Goal: Contribute content: Contribute content

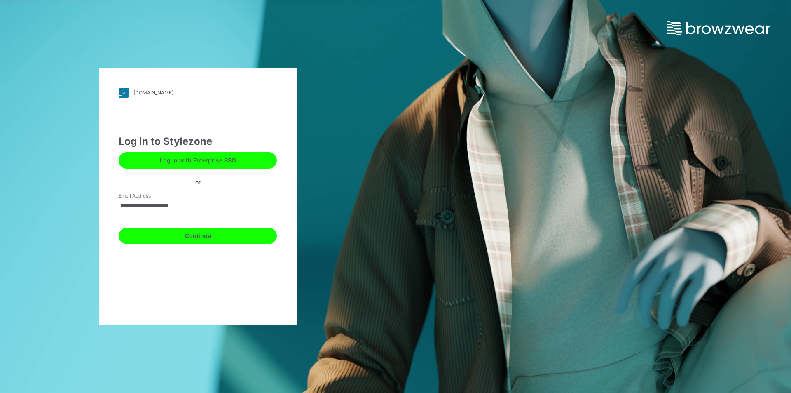
click at [189, 235] on button "Continue" at bounding box center [198, 235] width 158 height 16
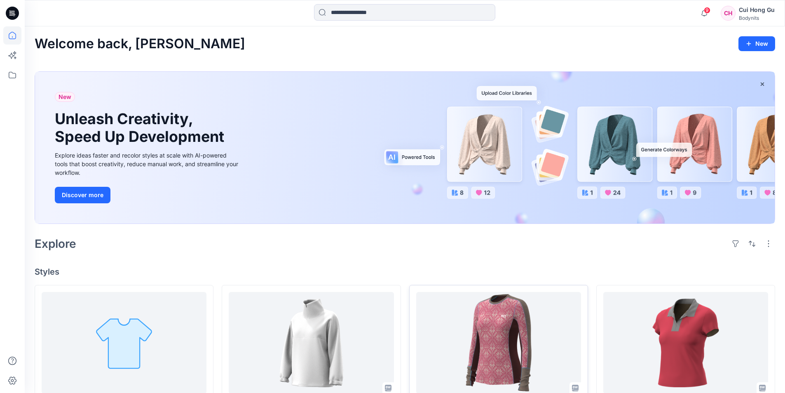
scroll to position [165, 0]
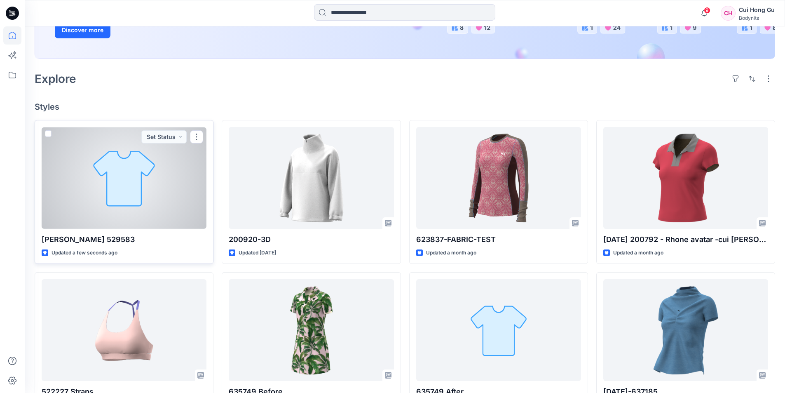
click at [156, 185] on div at bounding box center [124, 178] width 165 height 102
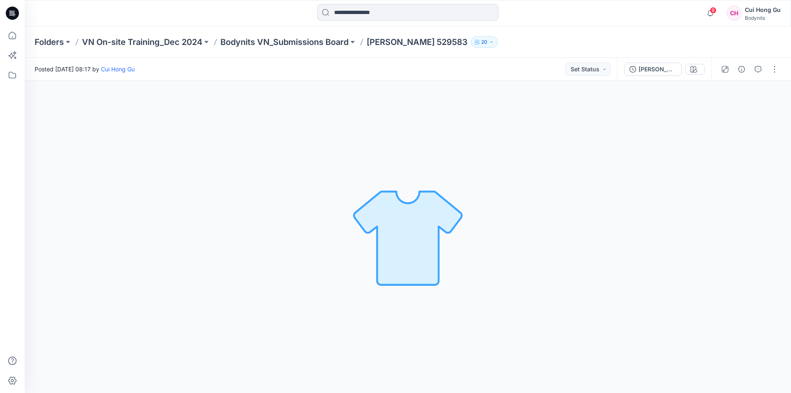
click at [391, 222] on img at bounding box center [407, 236] width 115 height 115
click at [655, 73] on div "[PERSON_NAME] 529583" at bounding box center [658, 69] width 38 height 9
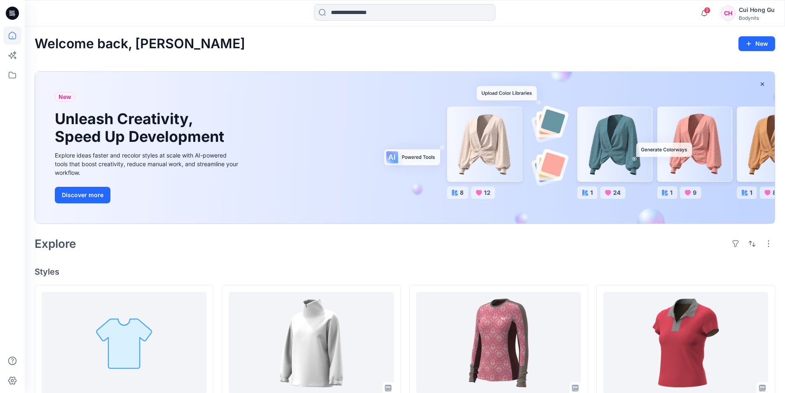
scroll to position [124, 0]
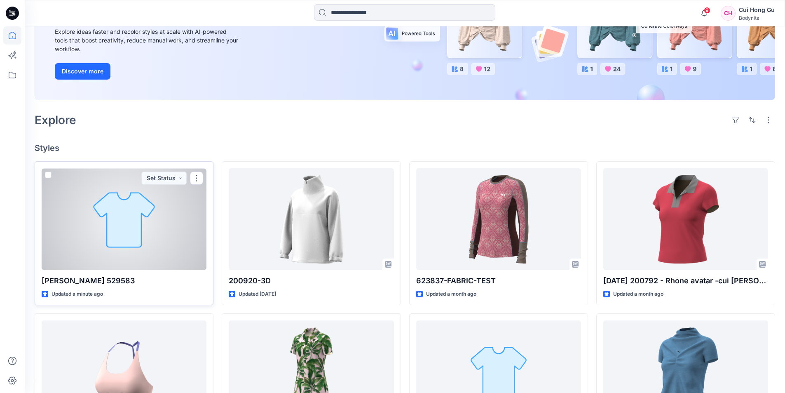
click at [120, 209] on div at bounding box center [124, 219] width 165 height 102
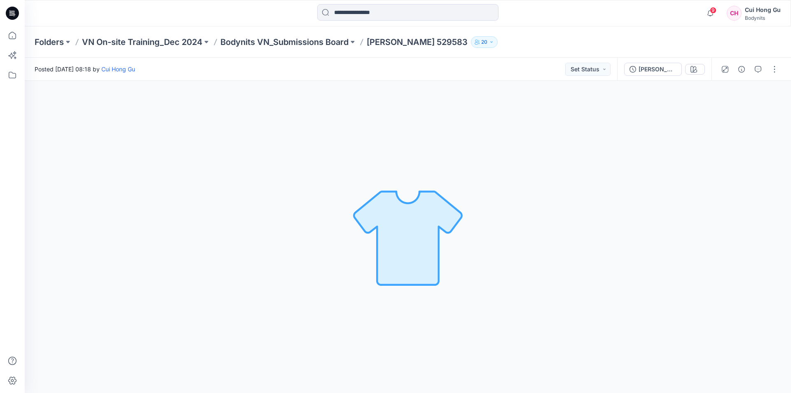
click at [410, 238] on img at bounding box center [407, 236] width 115 height 115
click at [651, 70] on div "[PERSON_NAME] 529583" at bounding box center [658, 69] width 38 height 9
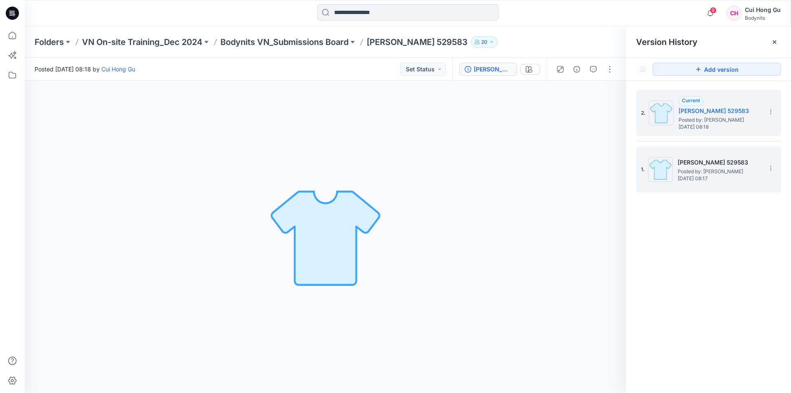
click at [694, 168] on span "Posted by: [PERSON_NAME]" at bounding box center [719, 171] width 82 height 8
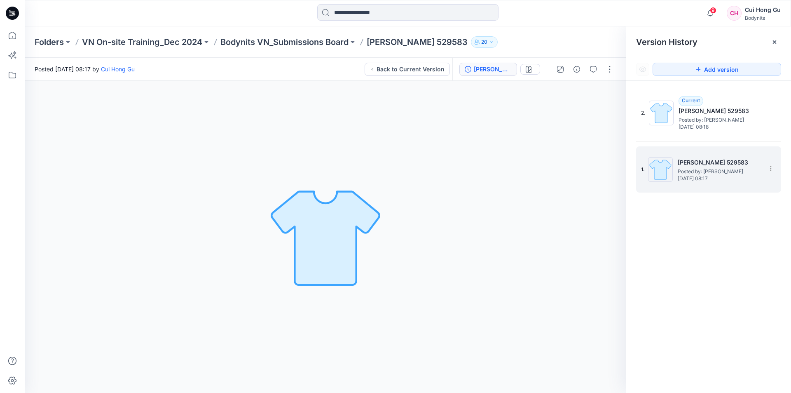
click at [661, 171] on img at bounding box center [660, 169] width 25 height 25
click at [772, 167] on icon at bounding box center [770, 168] width 7 height 7
click at [708, 234] on span "Delete Version" at bounding box center [714, 237] width 38 height 10
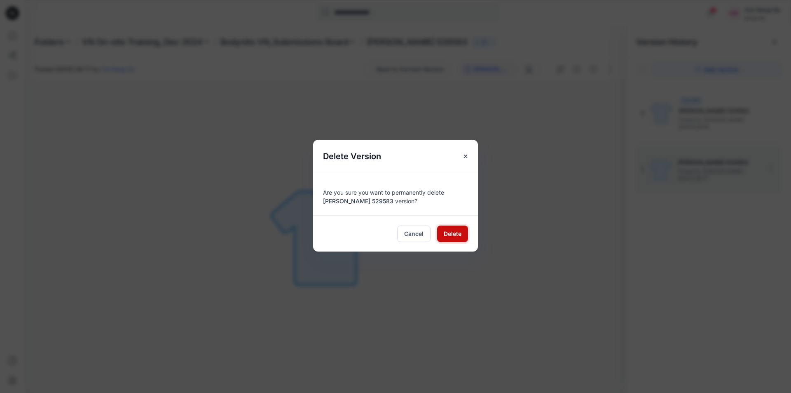
click at [449, 233] on span "Delete" at bounding box center [453, 233] width 18 height 9
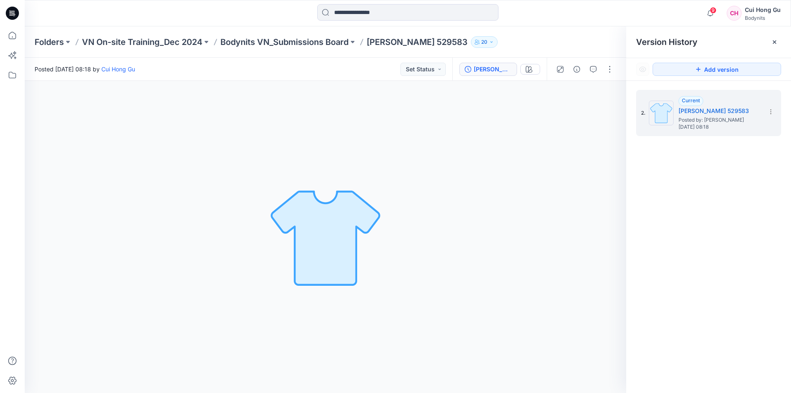
click at [696, 187] on div "2. Current Eunice 529583 Posted by: Cui Hong Gu Tuesday, August 12, 2025 08:18" at bounding box center [708, 243] width 165 height 324
click at [9, 73] on icon at bounding box center [12, 75] width 18 height 18
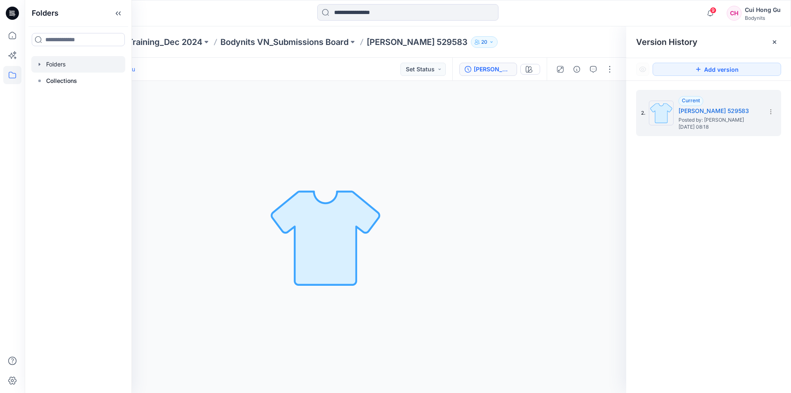
click at [81, 67] on div at bounding box center [78, 64] width 94 height 16
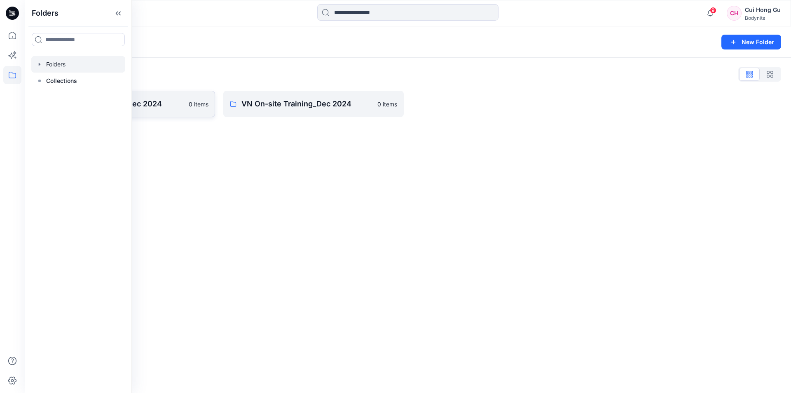
click at [159, 100] on p "SG On-site Training_Dec 2024" at bounding box center [118, 104] width 131 height 12
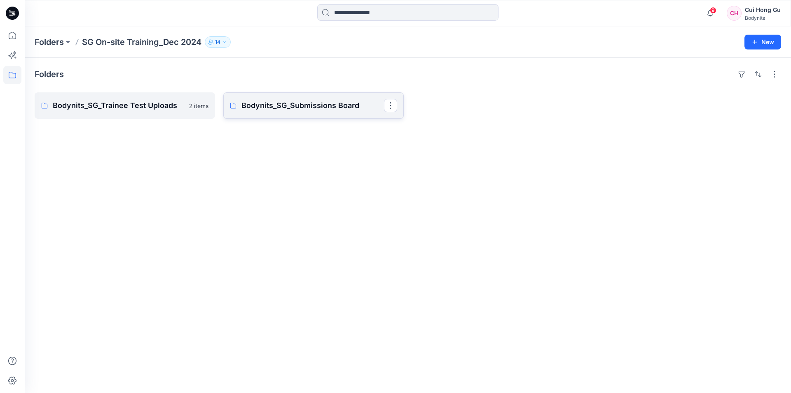
click at [294, 104] on p "Bodynits_SG_Submissions Board" at bounding box center [312, 106] width 143 height 12
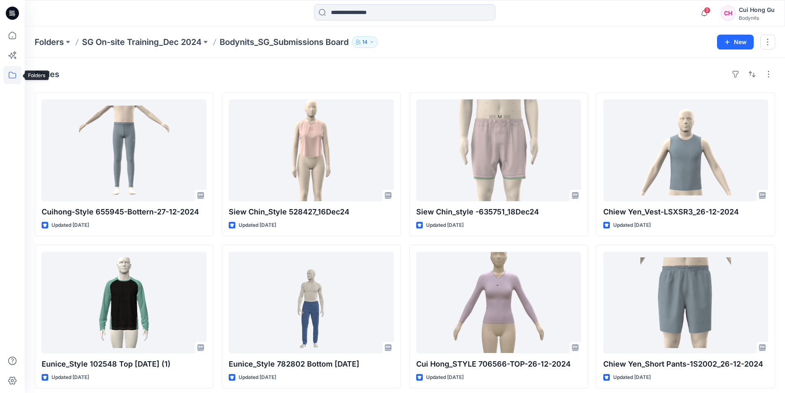
click at [16, 73] on icon at bounding box center [12, 75] width 18 height 18
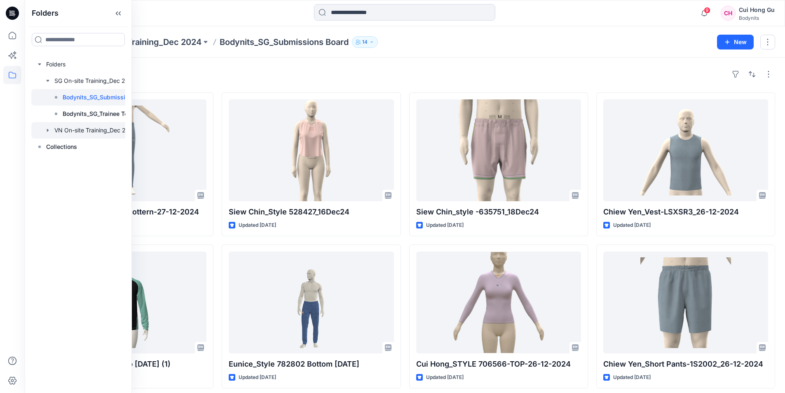
click at [70, 132] on div at bounding box center [93, 130] width 124 height 16
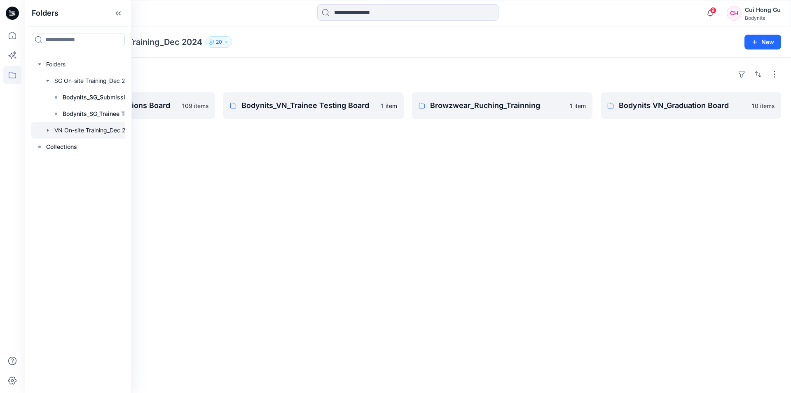
click at [505, 178] on div "Folders Bodynits VN_Submissions Board 109 items Bodynits_VN_Trainee Testing Boa…" at bounding box center [408, 225] width 766 height 335
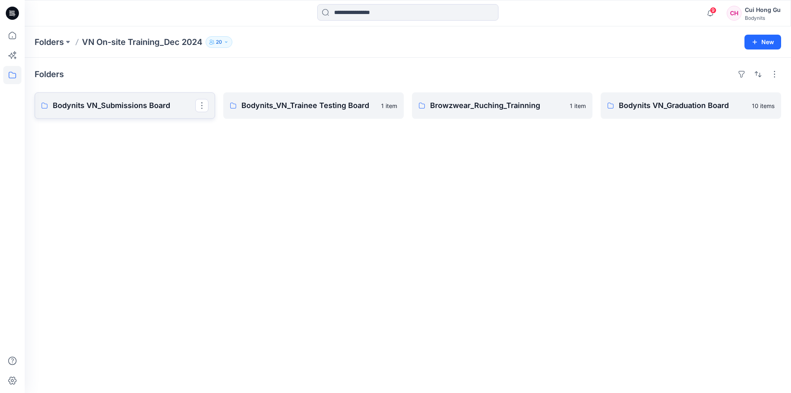
click at [125, 104] on p "Bodynits VN_Submissions Board" at bounding box center [124, 106] width 143 height 12
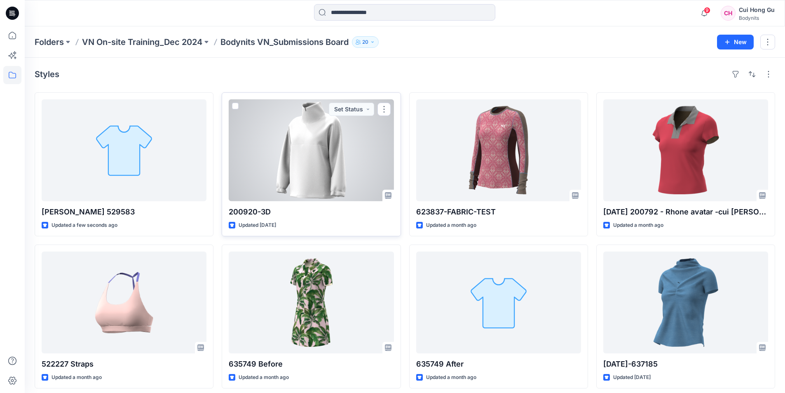
click at [309, 158] on div at bounding box center [311, 150] width 165 height 102
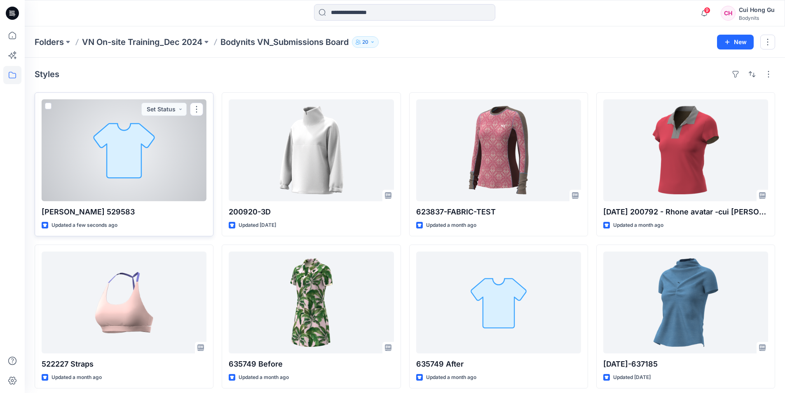
click at [131, 144] on div at bounding box center [124, 150] width 165 height 102
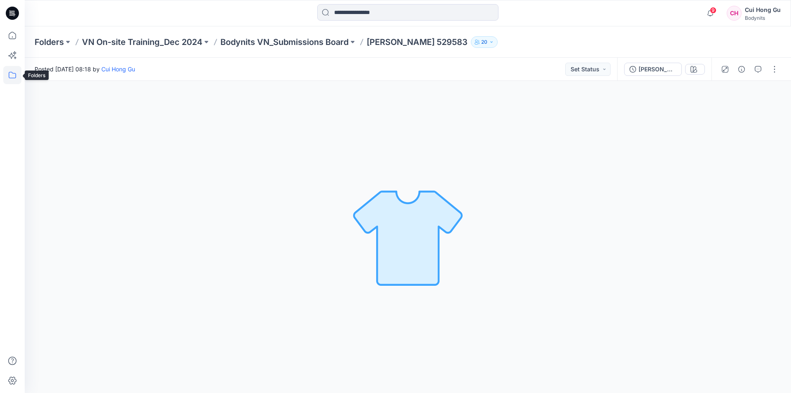
click at [11, 77] on icon at bounding box center [12, 75] width 18 height 18
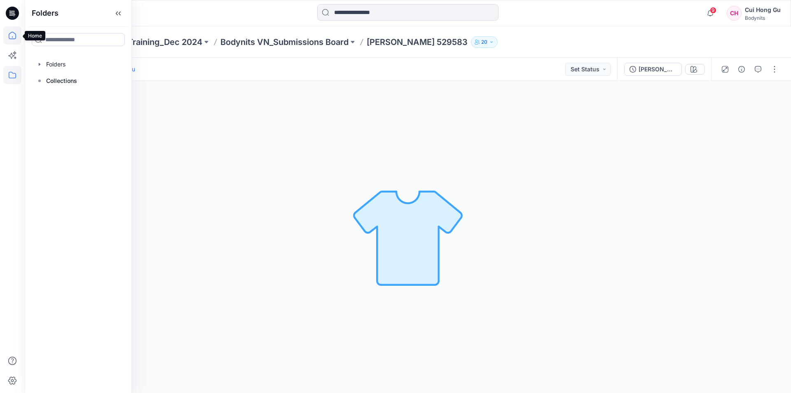
click at [12, 36] on icon at bounding box center [12, 35] width 18 height 18
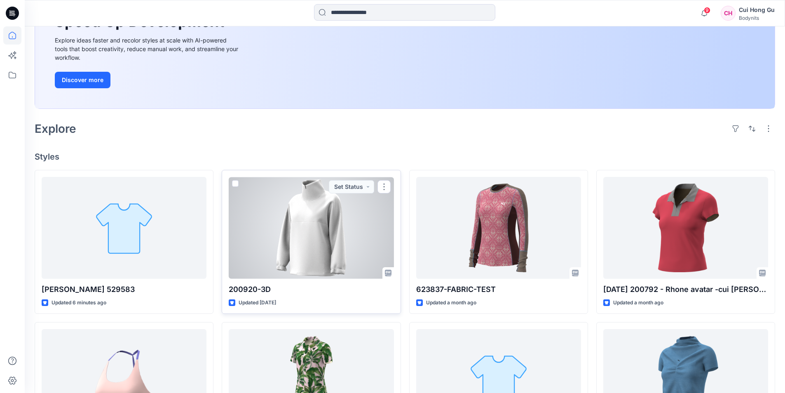
scroll to position [165, 0]
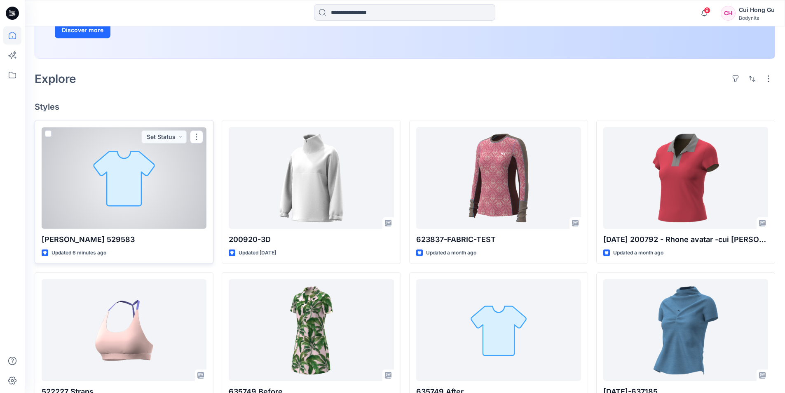
click at [123, 179] on div at bounding box center [124, 178] width 165 height 102
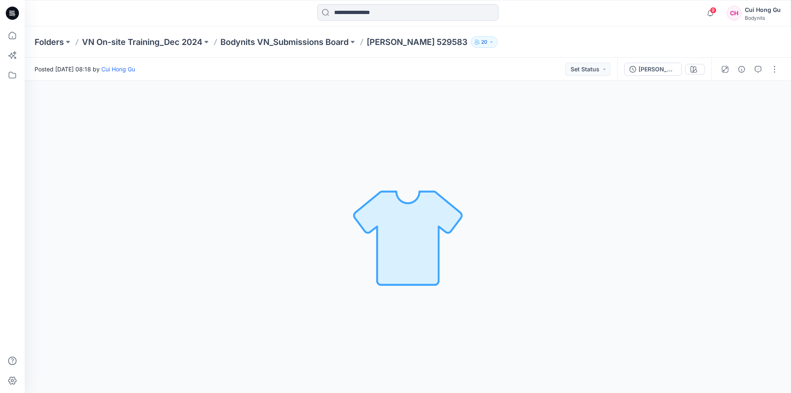
click at [161, 147] on div "Loading... Material Properties Loading..." at bounding box center [408, 237] width 766 height 312
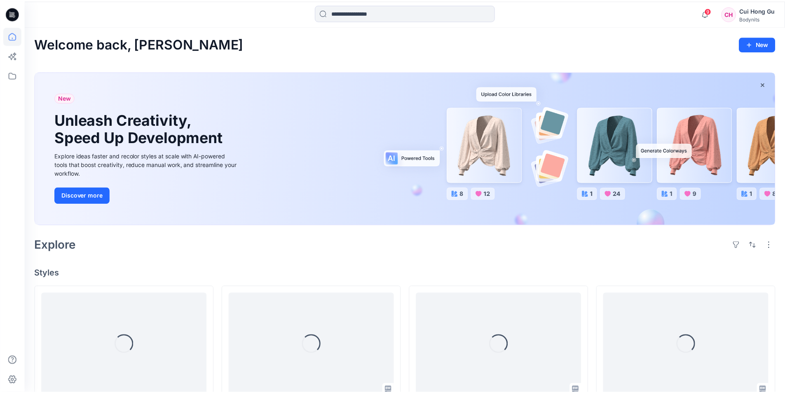
scroll to position [165, 0]
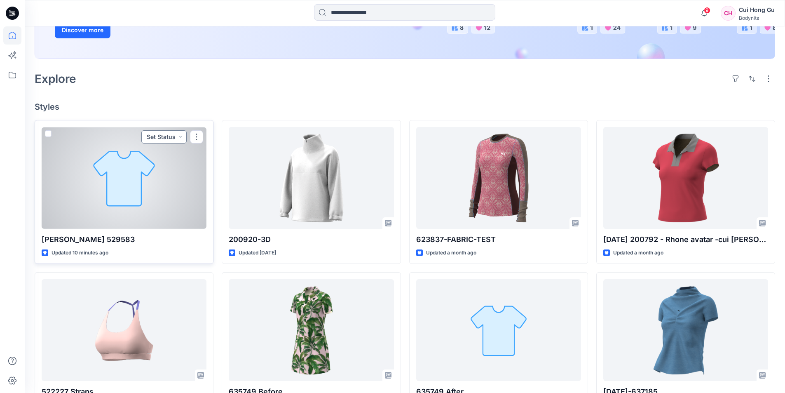
click at [171, 141] on button "Set Status" at bounding box center [163, 136] width 45 height 13
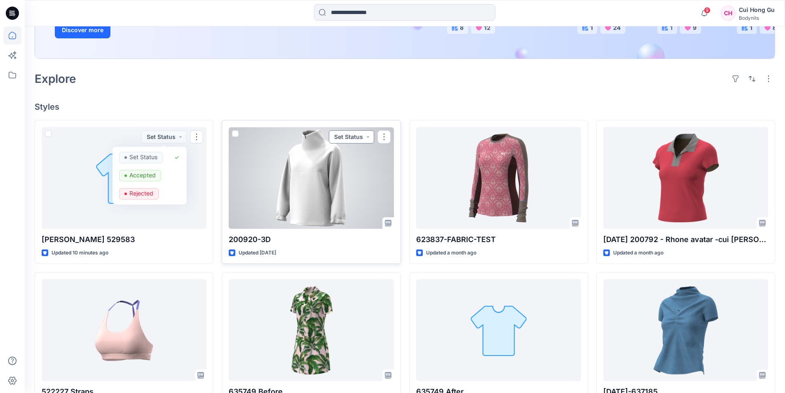
click at [360, 136] on button "Set Status" at bounding box center [351, 136] width 45 height 13
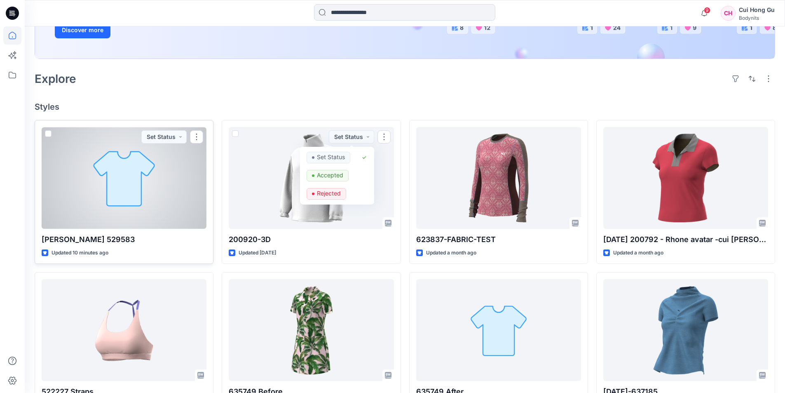
click at [207, 187] on div "Eunice 529583 Updated 10 minutes ago Set Status" at bounding box center [124, 192] width 179 height 144
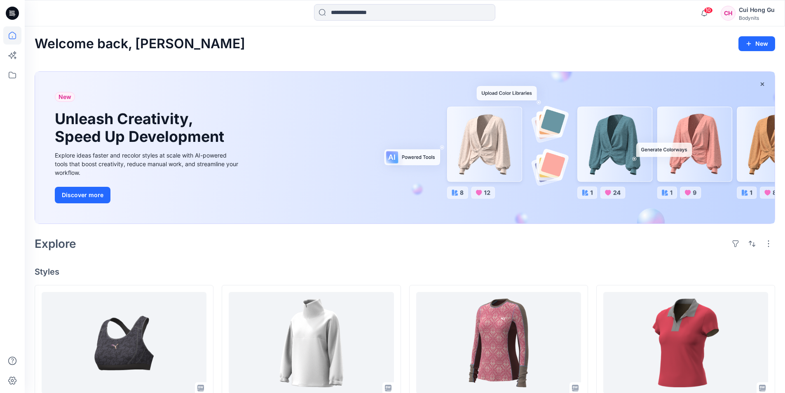
scroll to position [165, 0]
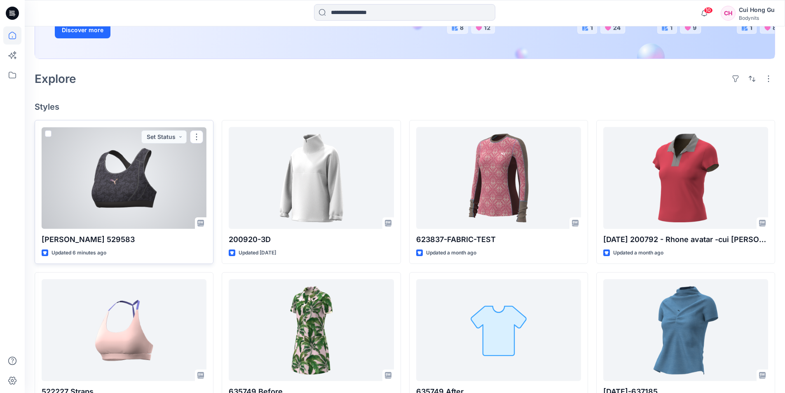
click at [123, 184] on div at bounding box center [124, 178] width 165 height 102
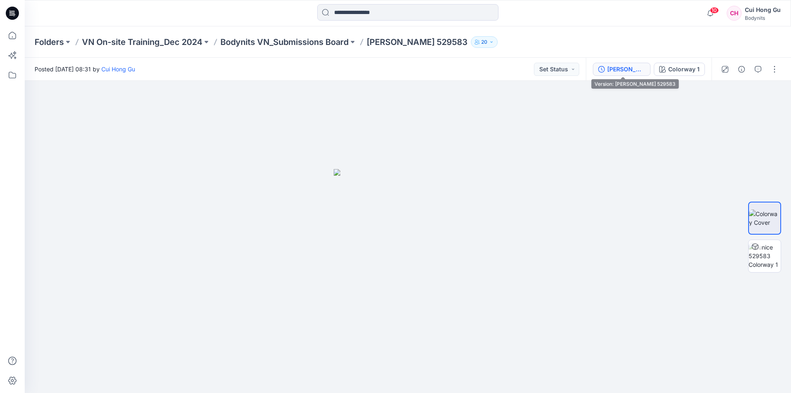
click at [622, 68] on div "[PERSON_NAME] 529583" at bounding box center [626, 69] width 38 height 9
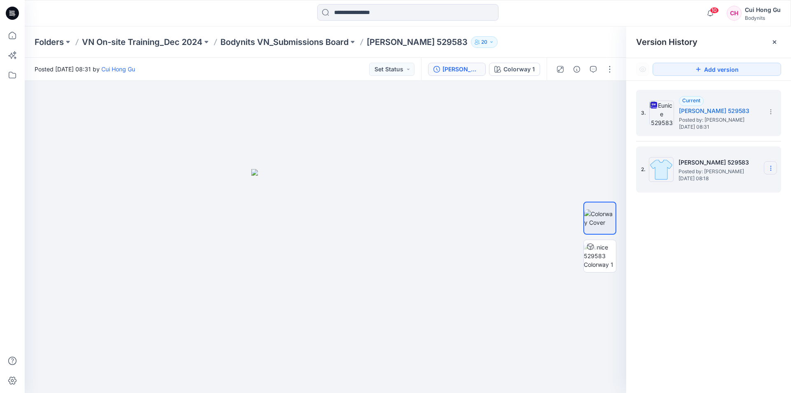
click at [769, 171] on icon at bounding box center [770, 168] width 7 height 7
click at [711, 240] on span "Delete Version" at bounding box center [714, 237] width 38 height 10
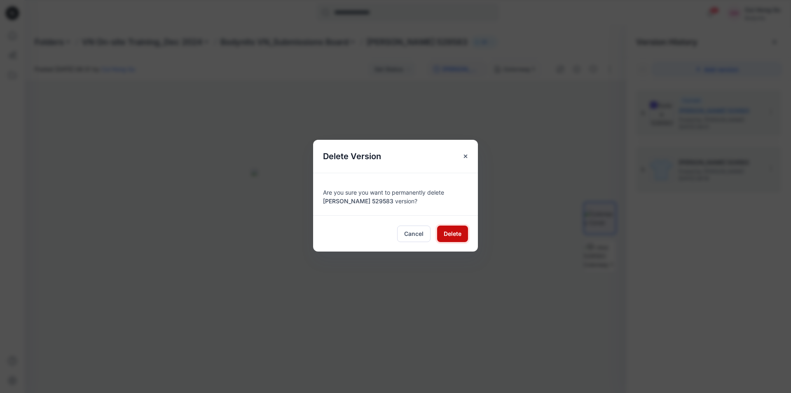
click at [452, 233] on span "Delete" at bounding box center [453, 233] width 18 height 9
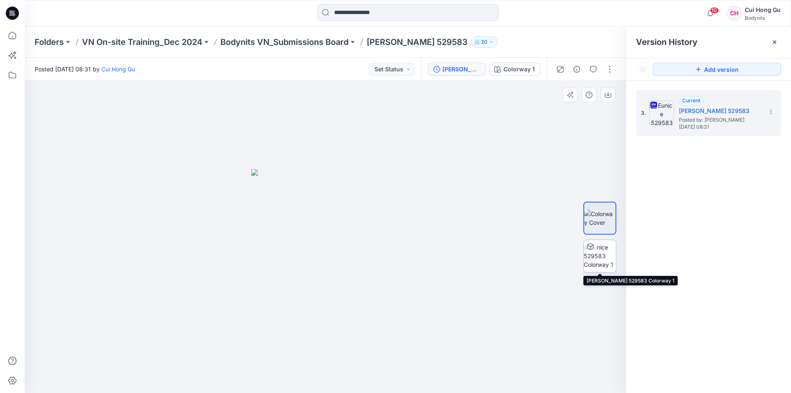
click at [599, 247] on img at bounding box center [600, 256] width 32 height 26
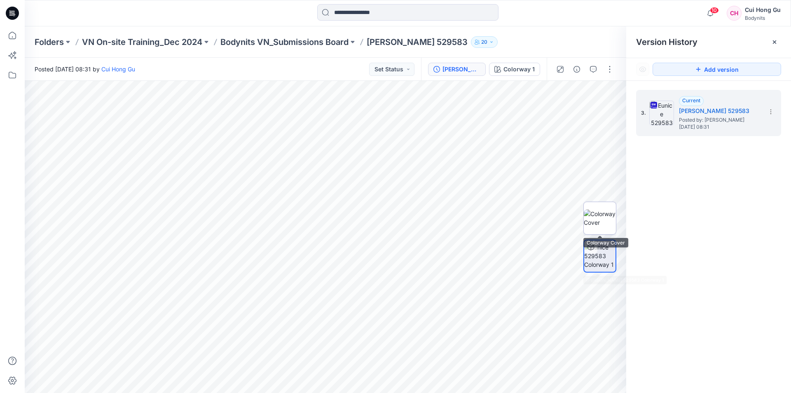
click at [608, 227] on img at bounding box center [600, 217] width 32 height 17
click at [489, 237] on div at bounding box center [325, 237] width 601 height 312
drag, startPoint x: 491, startPoint y: 271, endPoint x: 493, endPoint y: 255, distance: 16.5
click at [491, 271] on div at bounding box center [325, 237] width 601 height 312
click at [468, 251] on div at bounding box center [325, 237] width 601 height 312
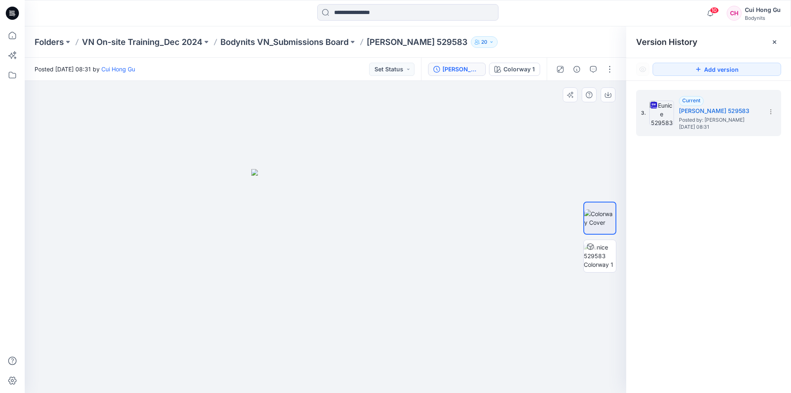
click at [109, 204] on div at bounding box center [325, 237] width 601 height 312
click at [169, 230] on div at bounding box center [325, 237] width 601 height 312
click at [201, 204] on div at bounding box center [325, 237] width 601 height 312
click at [487, 185] on div at bounding box center [325, 237] width 601 height 312
click at [437, 175] on div at bounding box center [325, 237] width 601 height 312
